Goal: Transaction & Acquisition: Purchase product/service

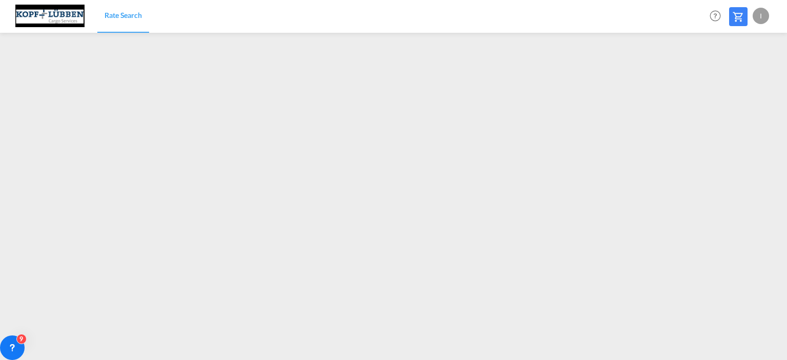
click at [761, 15] on div "I" at bounding box center [761, 16] width 16 height 16
click at [735, 81] on button "Logout" at bounding box center [750, 78] width 67 height 20
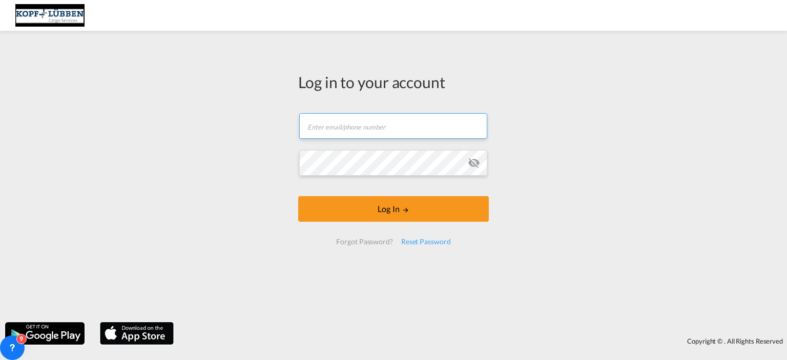
type input "[EMAIL_ADDRESS][PERSON_NAME][DOMAIN_NAME]"
